Goal: Information Seeking & Learning: Learn about a topic

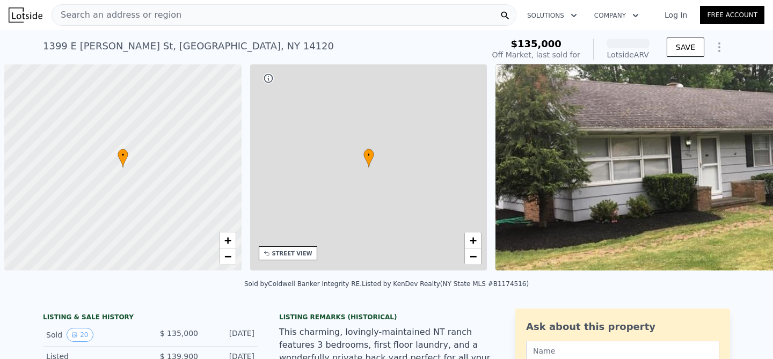
scroll to position [0, 4]
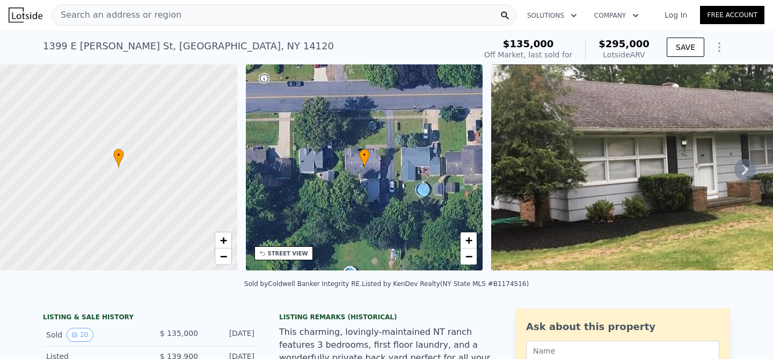
click at [246, 17] on div "Search an address or region" at bounding box center [284, 14] width 465 height 21
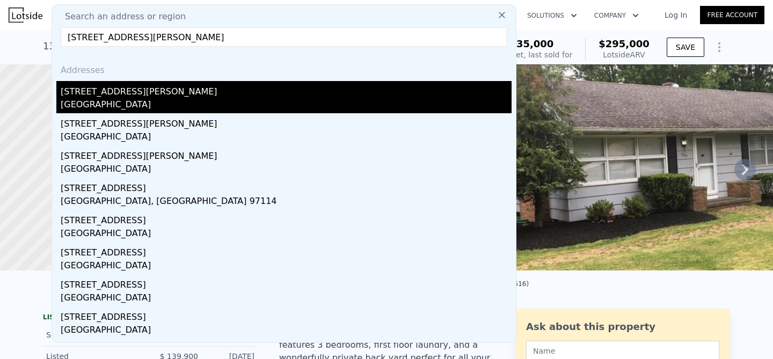
type input "[STREET_ADDRESS][PERSON_NAME]"
click at [147, 102] on div "[GEOGRAPHIC_DATA]" at bounding box center [286, 105] width 451 height 15
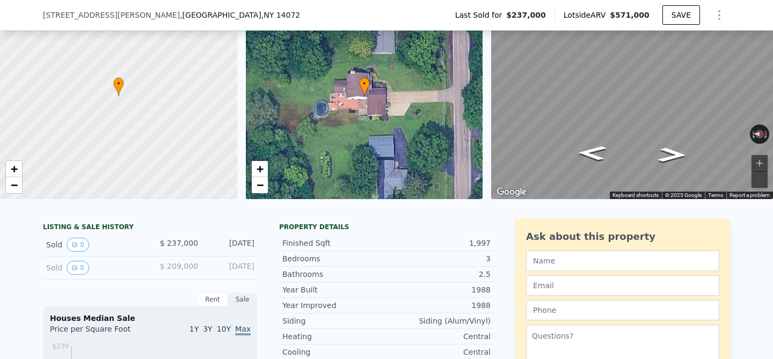
scroll to position [68, 0]
click at [78, 246] on button "0" at bounding box center [78, 244] width 23 height 14
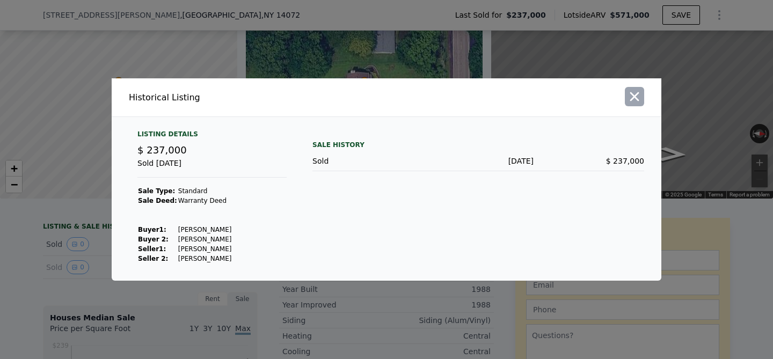
click at [641, 95] on icon "button" at bounding box center [634, 96] width 15 height 15
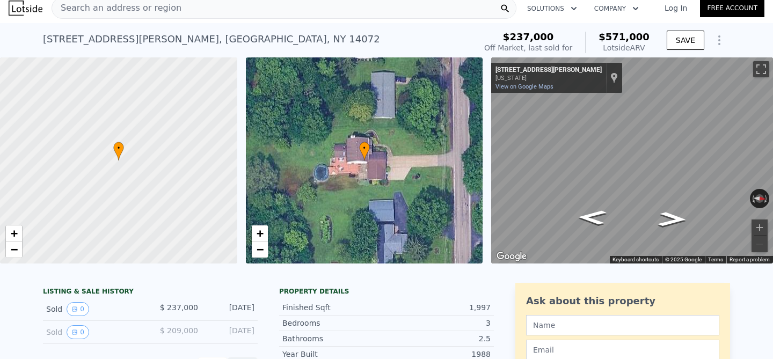
scroll to position [0, 0]
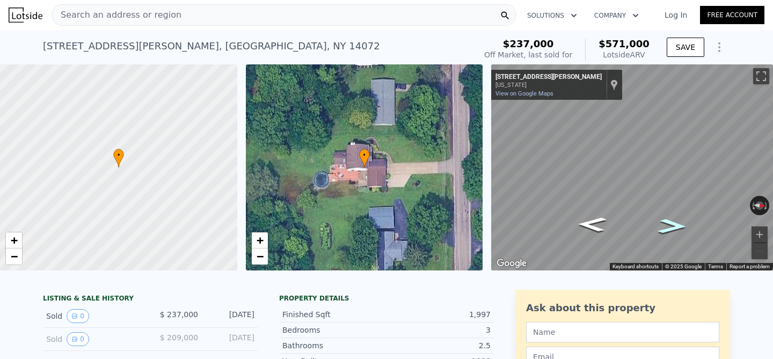
click at [669, 227] on icon "Go North, Harvey Rd" at bounding box center [672, 226] width 53 height 21
click at [612, 220] on icon "Go South, Harvey Rd" at bounding box center [592, 224] width 53 height 21
click at [604, 220] on icon "Go South, Harvey Rd" at bounding box center [592, 224] width 53 height 21
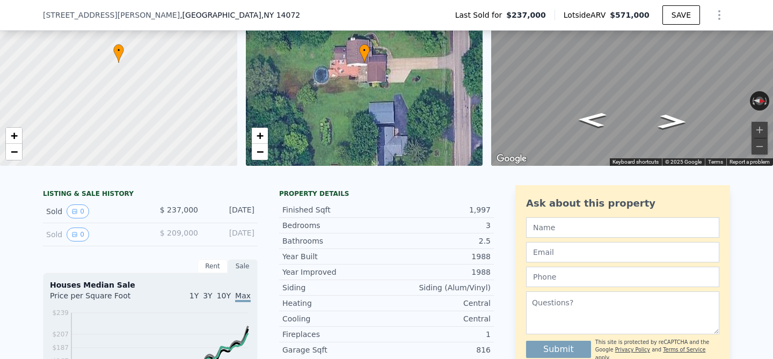
scroll to position [106, 0]
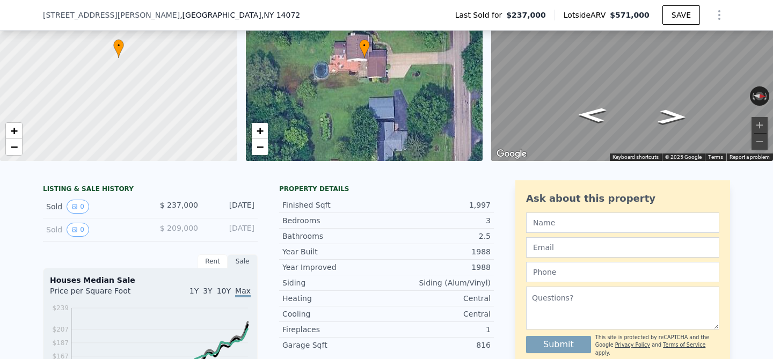
type input "3"
type input "4"
type input "2.5"
type input "936"
type input "1622"
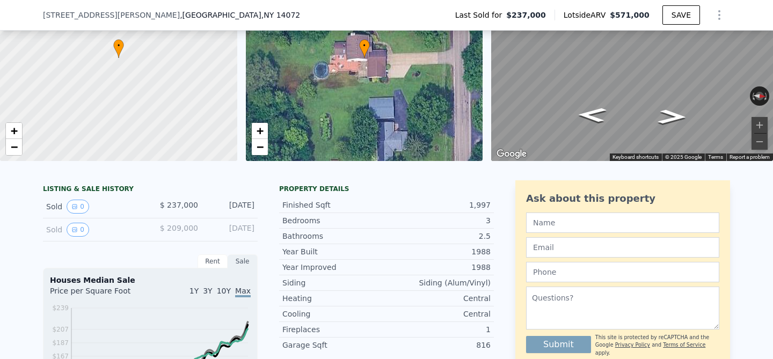
type input "12250"
type input "26095"
type input "$ 295,000"
type input "4"
type input "$ 130,738"
